Goal: Task Accomplishment & Management: Use online tool/utility

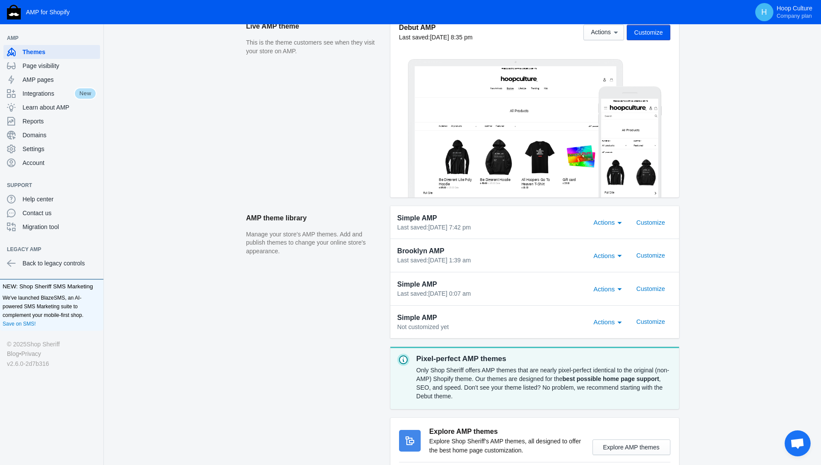
scroll to position [43, 0]
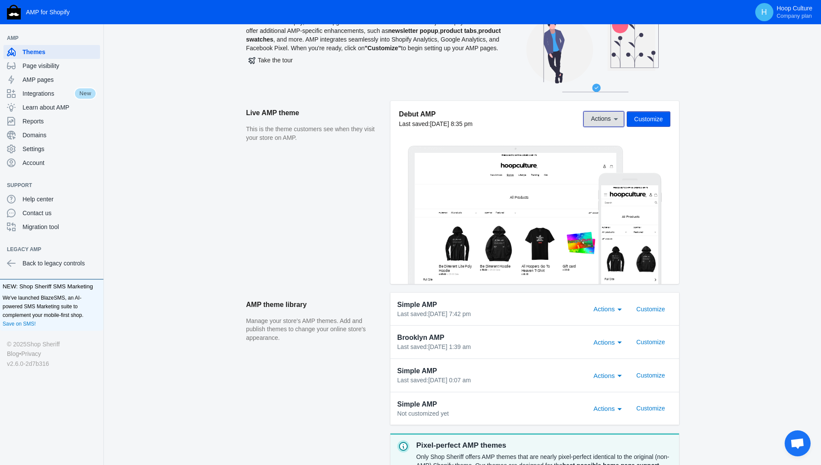
click at [613, 122] on icon at bounding box center [615, 119] width 9 height 9
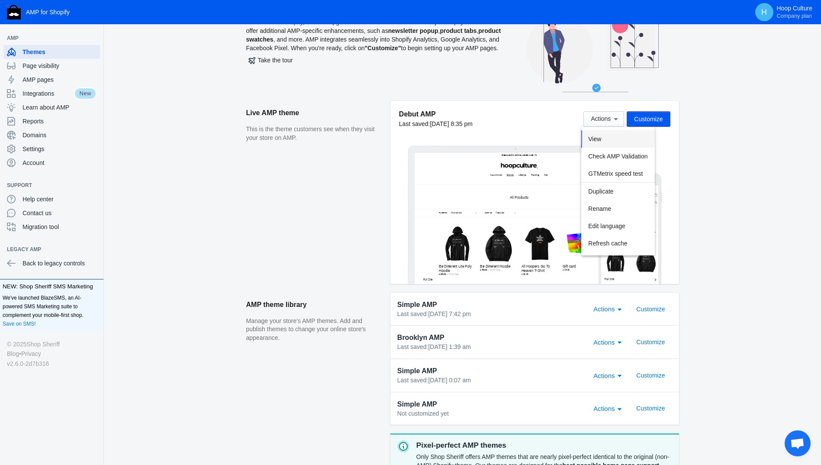
click at [608, 138] on button "View" at bounding box center [617, 138] width 73 height 17
click at [665, 116] on button "Customize" at bounding box center [647, 119] width 43 height 16
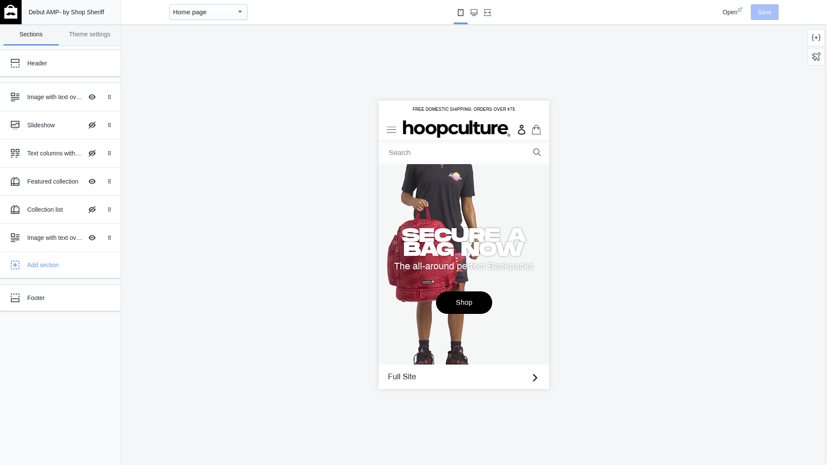
click at [456, 196] on div "SECURE A BAG NOW The all-around perfect Backpacks Shop" at bounding box center [463, 271] width 171 height 214
click at [66, 95] on div "Image with text overlay" at bounding box center [54, 97] width 55 height 9
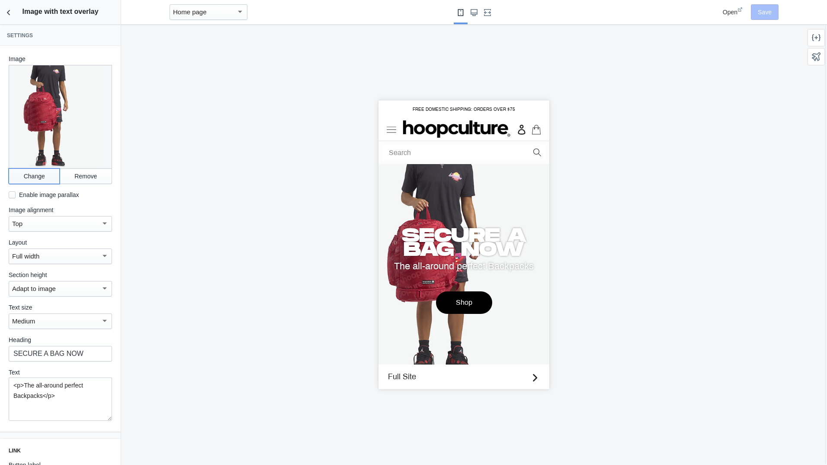
click at [41, 168] on button "Change" at bounding box center [34, 176] width 51 height 16
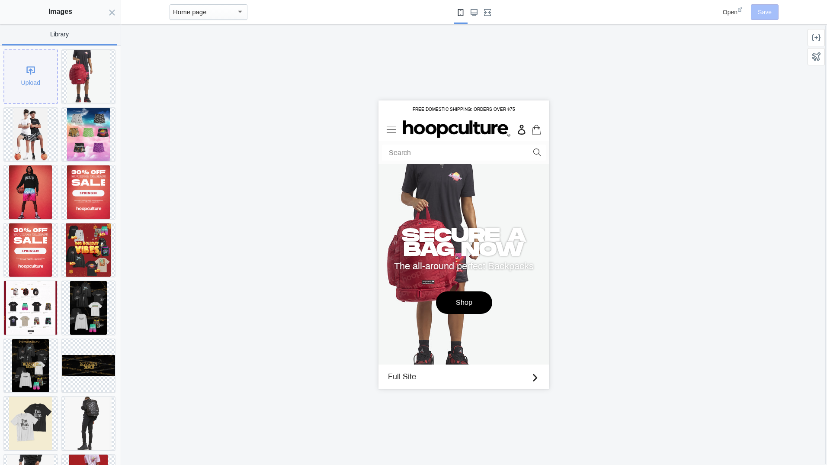
click at [29, 72] on div "Upload" at bounding box center [30, 76] width 53 height 53
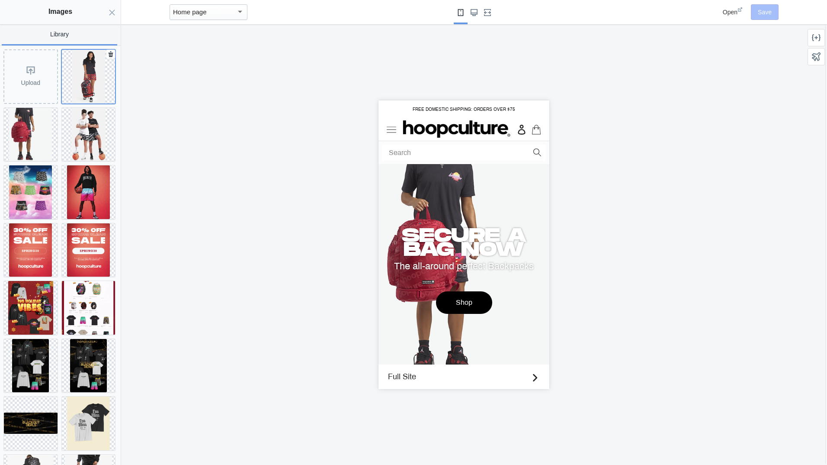
click at [77, 79] on img at bounding box center [88, 77] width 33 height 54
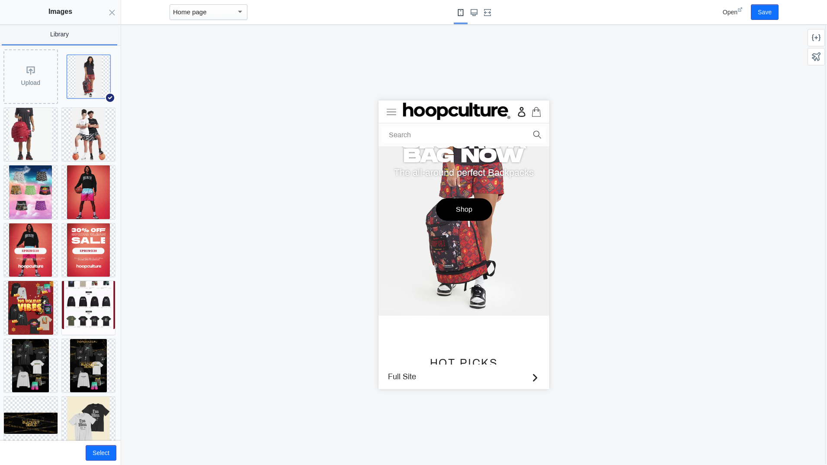
scroll to position [130, 0]
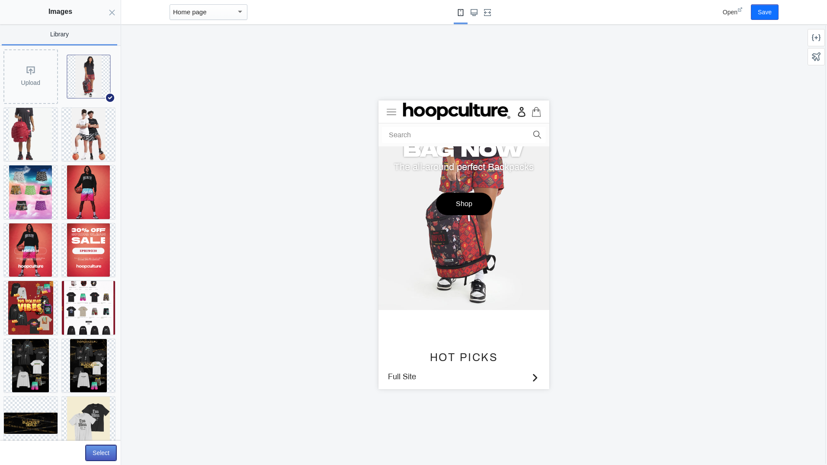
click at [108, 452] on button "Select" at bounding box center [101, 453] width 31 height 16
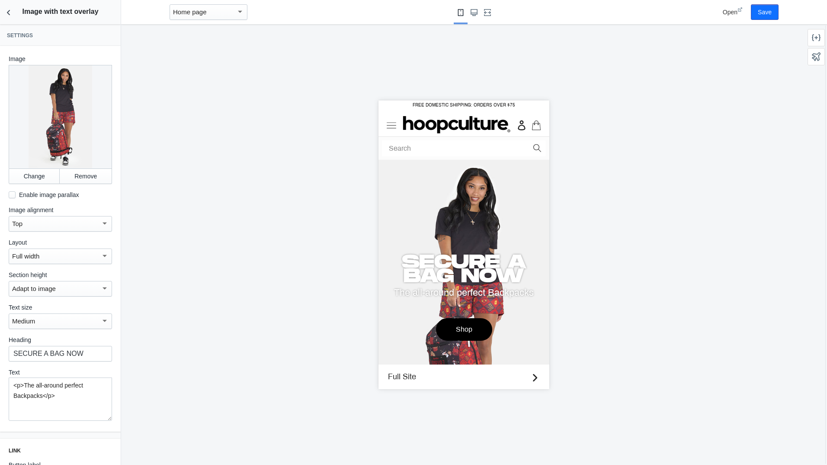
scroll to position [0, 0]
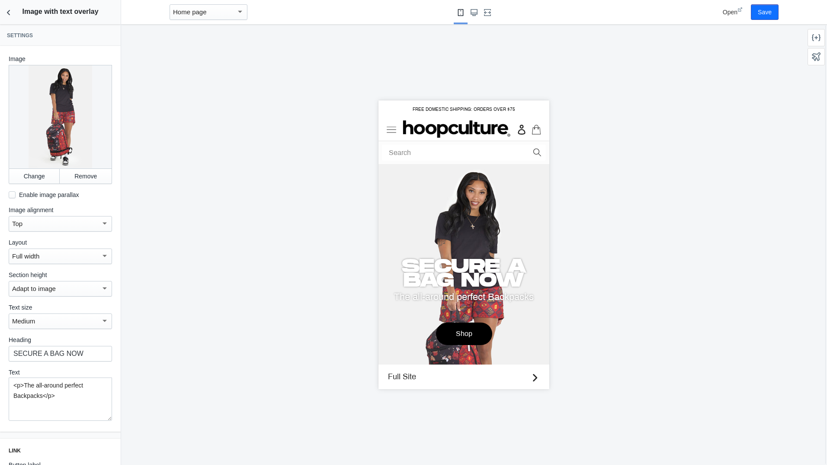
drag, startPoint x: 545, startPoint y: 348, endPoint x: 1039, endPoint y: 178, distance: 521.9
click at [764, 14] on button "Save" at bounding box center [765, 12] width 28 height 16
click at [13, 11] on icon "Back to sections" at bounding box center [8, 12] width 9 height 9
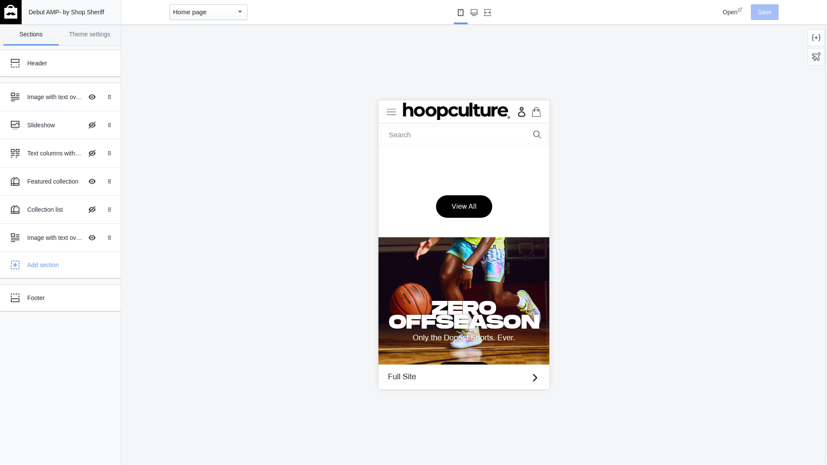
scroll to position [710, 0]
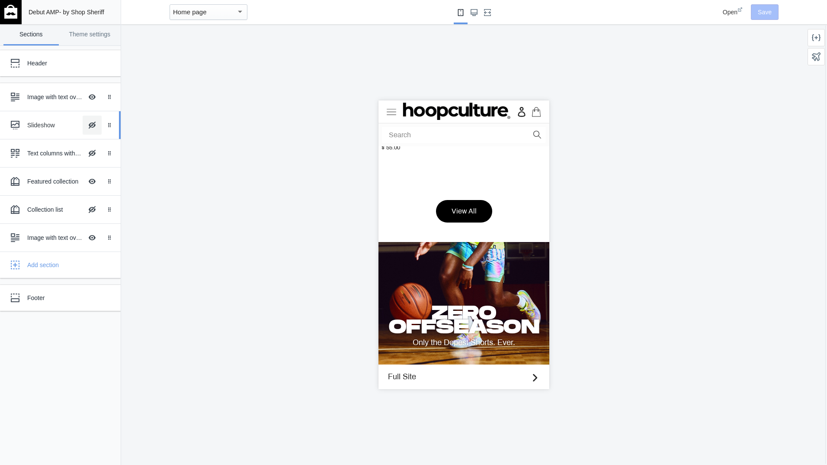
click at [91, 125] on button "Hide Image with text overlay" at bounding box center [92, 125] width 19 height 19
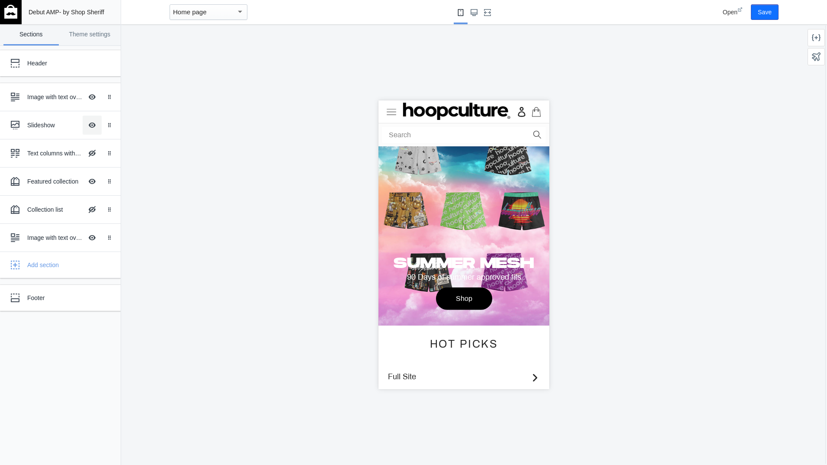
scroll to position [348, 0]
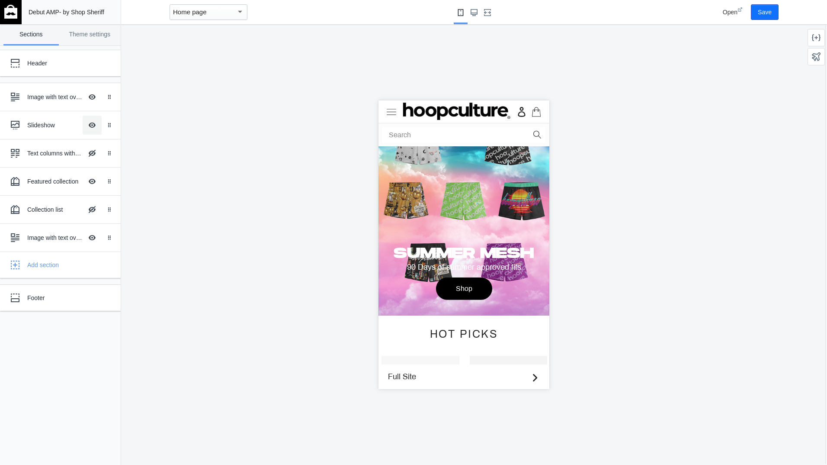
drag, startPoint x: 547, startPoint y: 189, endPoint x: 748, endPoint y: 272, distance: 217.8
click at [97, 125] on button "Hide Image with text overlay" at bounding box center [92, 125] width 19 height 19
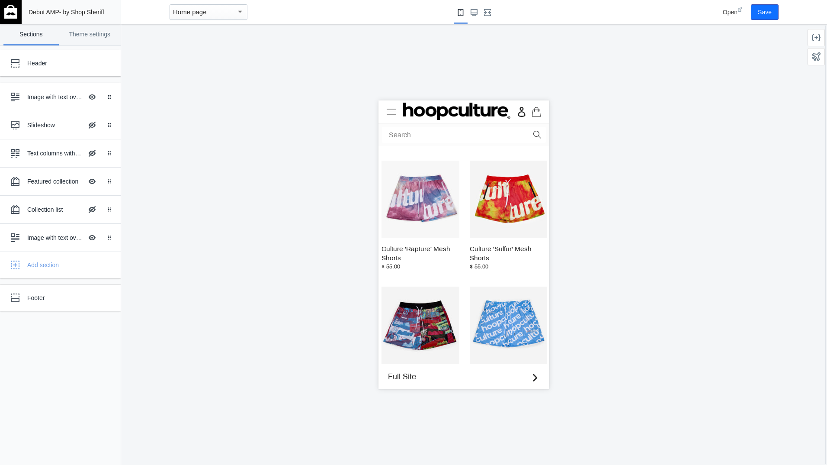
click at [10, 17] on img at bounding box center [10, 12] width 13 height 14
click at [763, 10] on button "Save" at bounding box center [765, 12] width 28 height 16
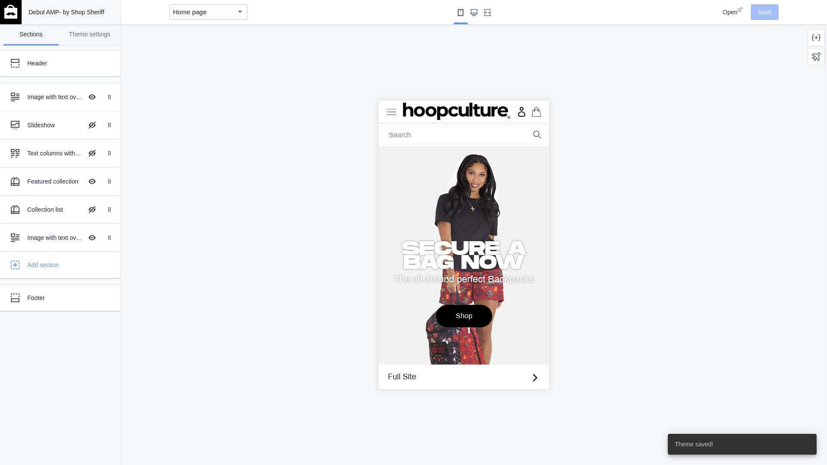
scroll to position [2, 0]
